Goal: Task Accomplishment & Management: Use online tool/utility

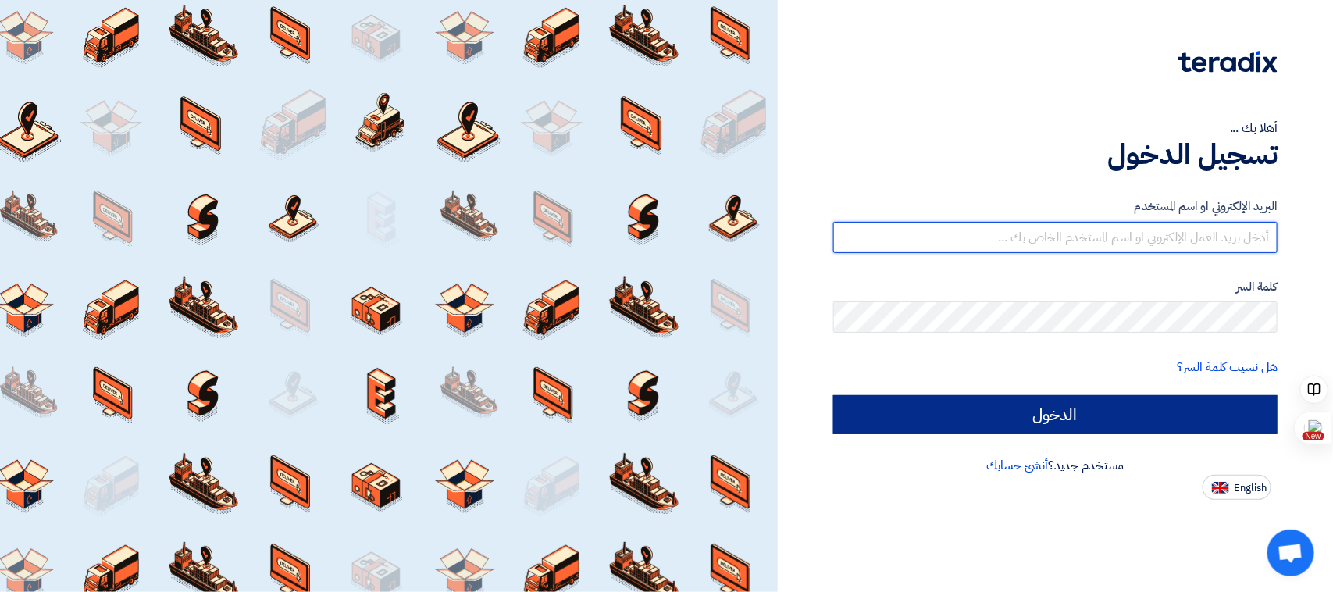
type input "[EMAIL_ADDRESS][DOMAIN_NAME]"
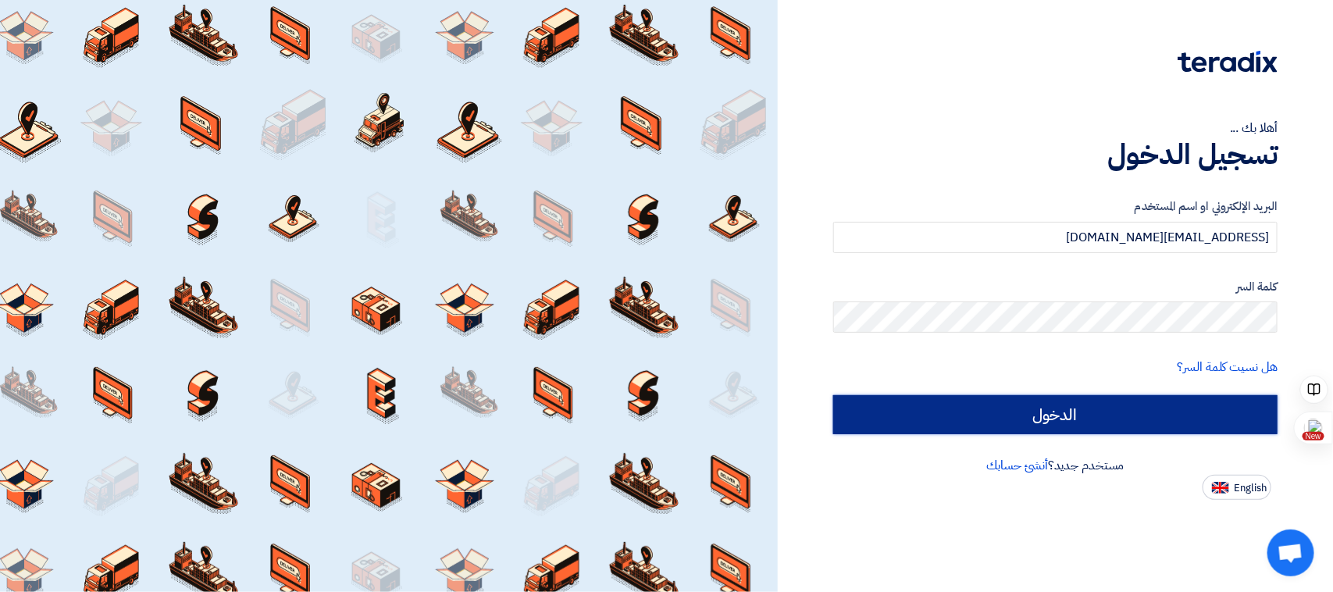
click at [1080, 418] on input "الدخول" at bounding box center [1055, 414] width 444 height 39
type input "Sign in"
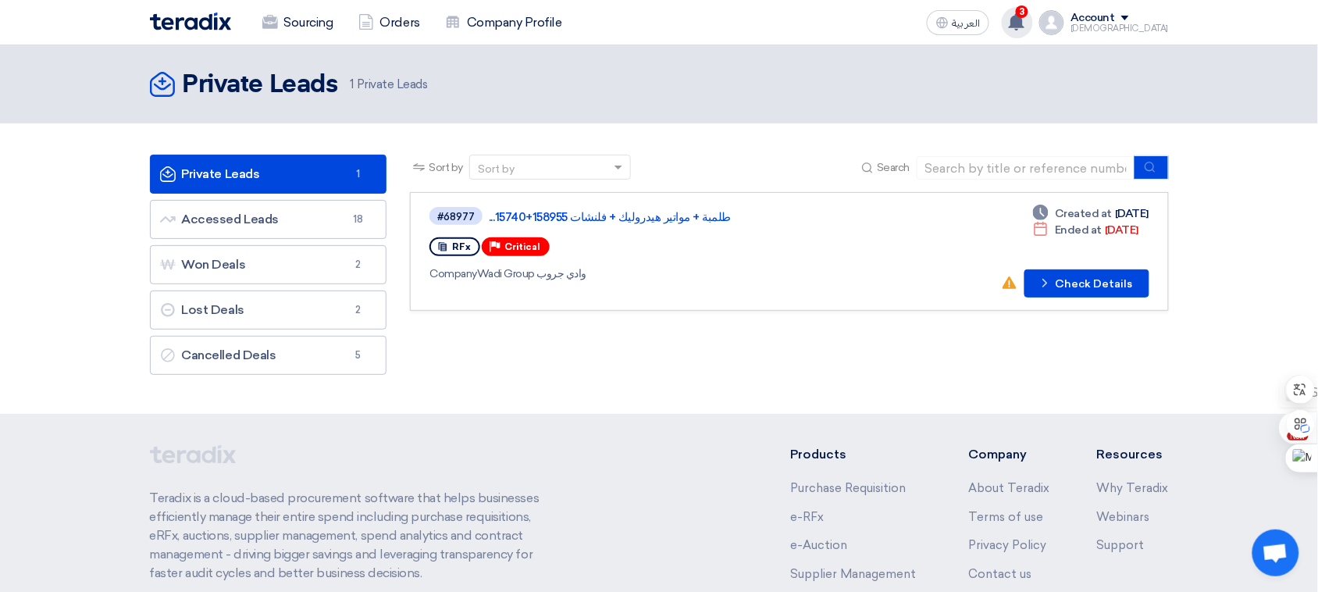
click at [1024, 21] on use at bounding box center [1017, 21] width 16 height 17
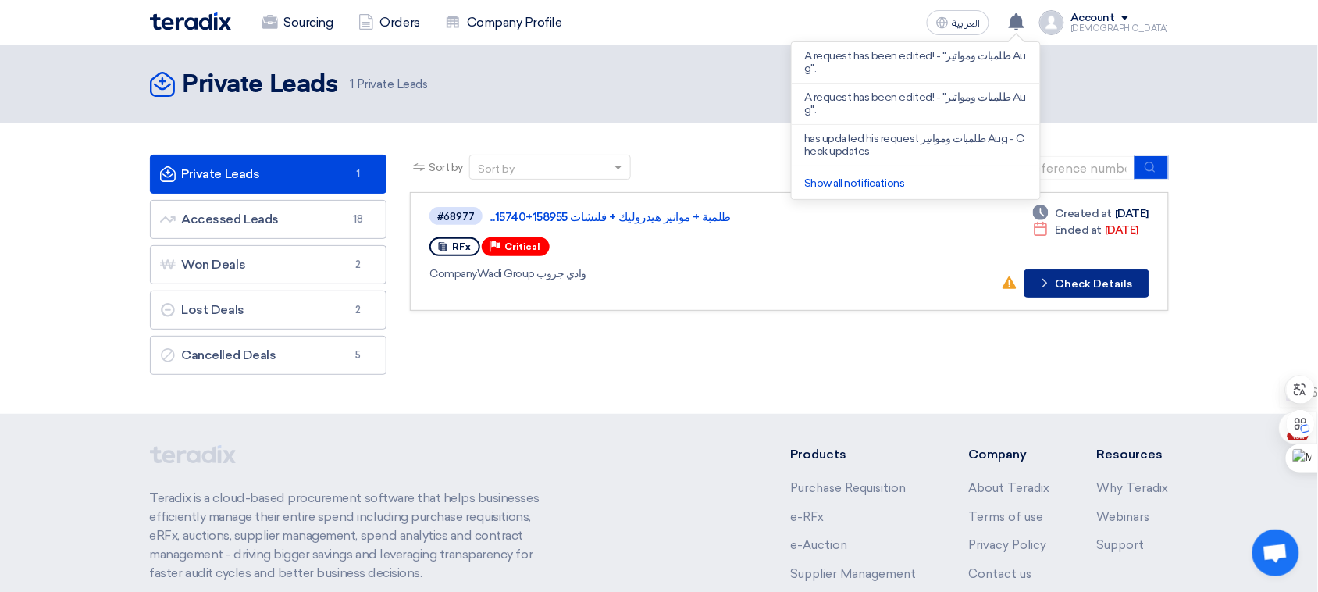
click at [1089, 273] on button "Check details Check Details" at bounding box center [1086, 283] width 125 height 28
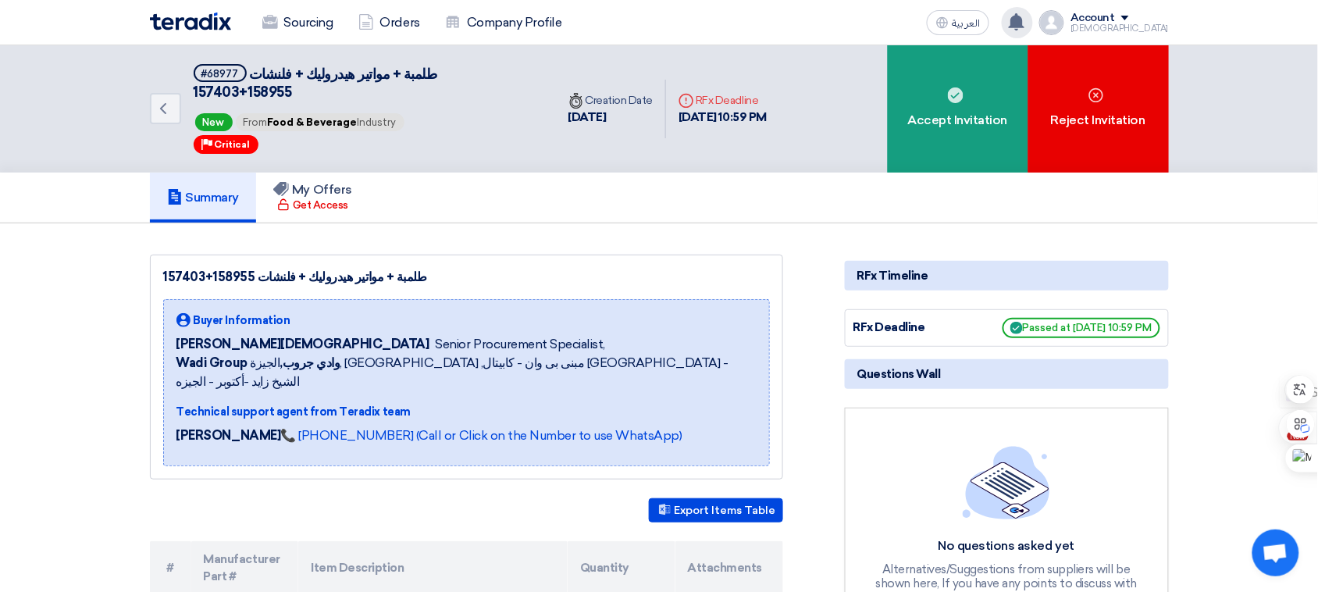
click at [1024, 18] on use at bounding box center [1017, 21] width 16 height 17
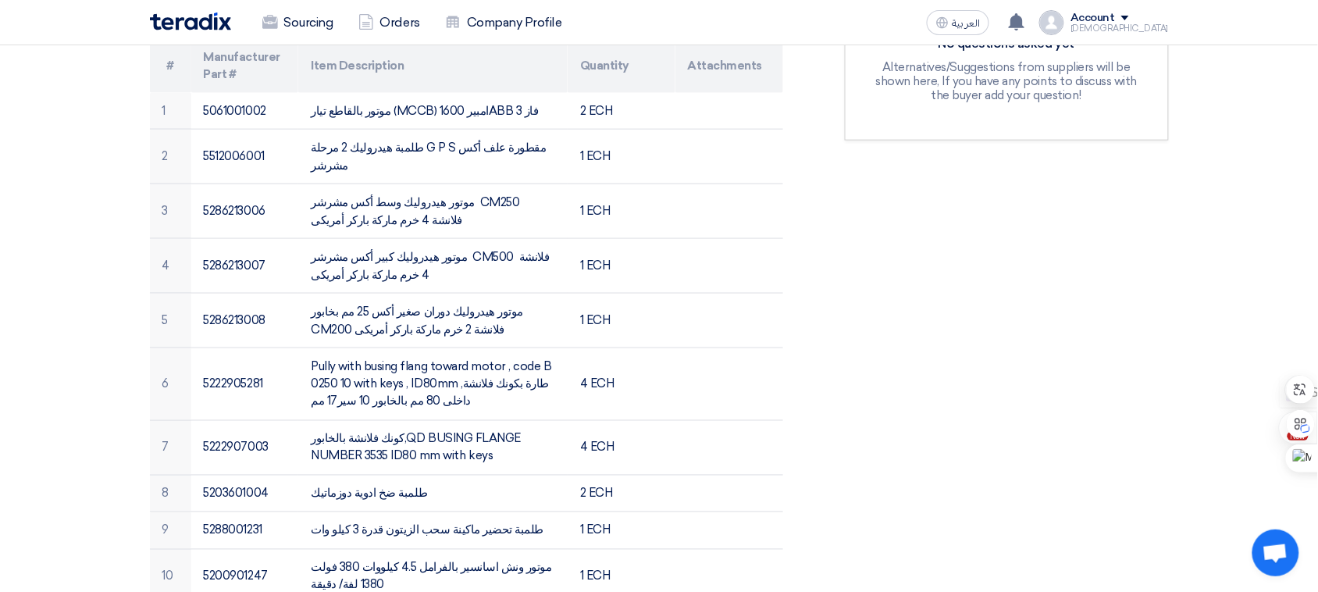
scroll to position [500, 0]
